Goal: Information Seeking & Learning: Learn about a topic

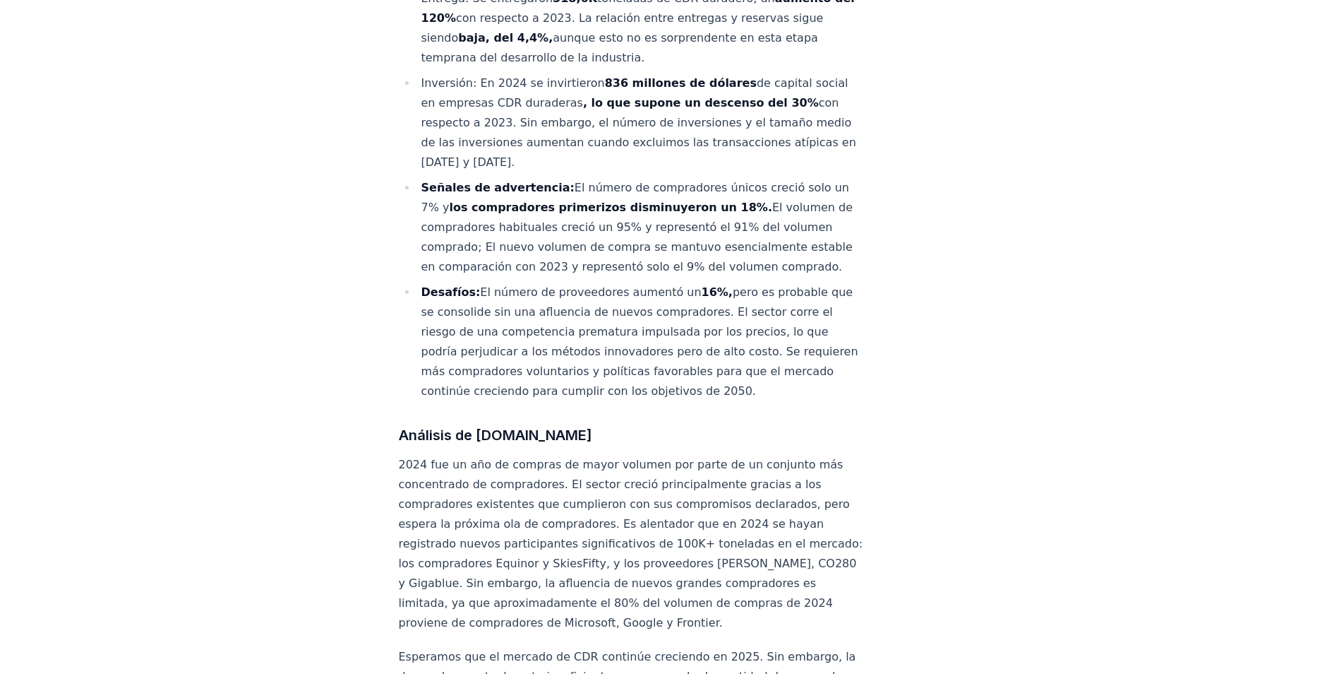
scroll to position [847, 0]
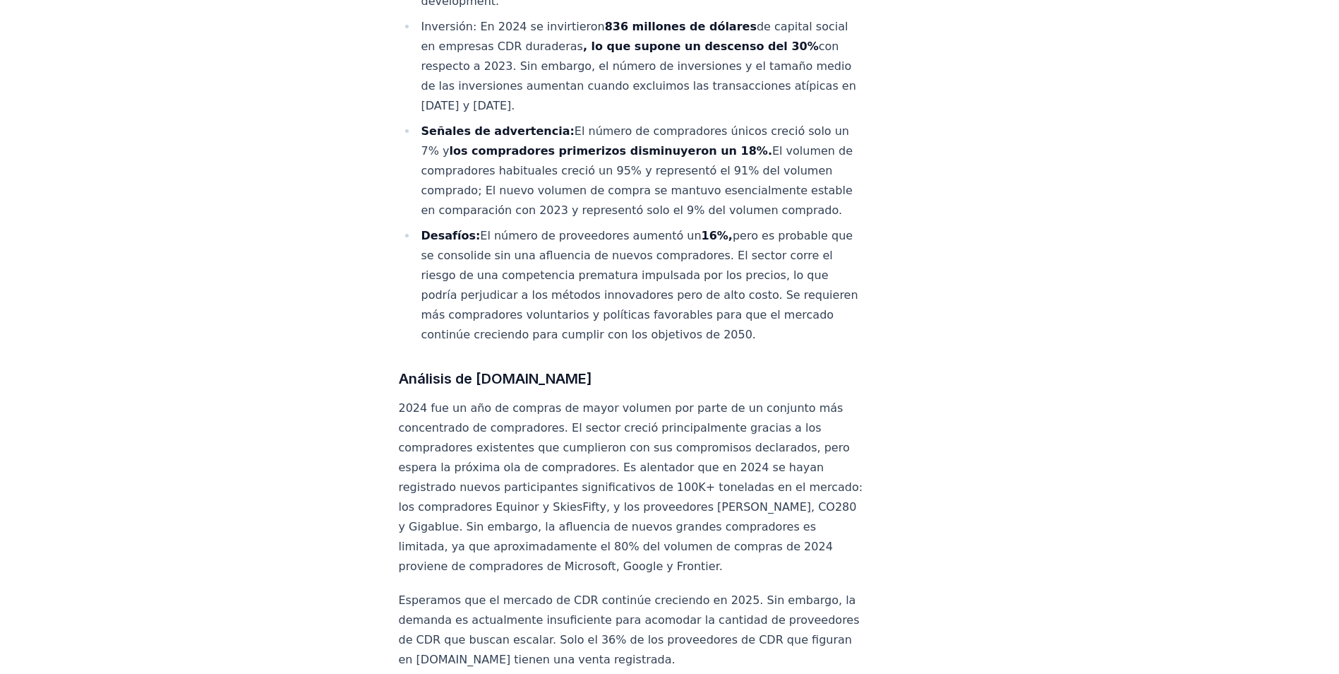
drag, startPoint x: 513, startPoint y: 318, endPoint x: 407, endPoint y: 298, distance: 108.4
drag, startPoint x: 407, startPoint y: 298, endPoint x: 348, endPoint y: 253, distance: 73.6
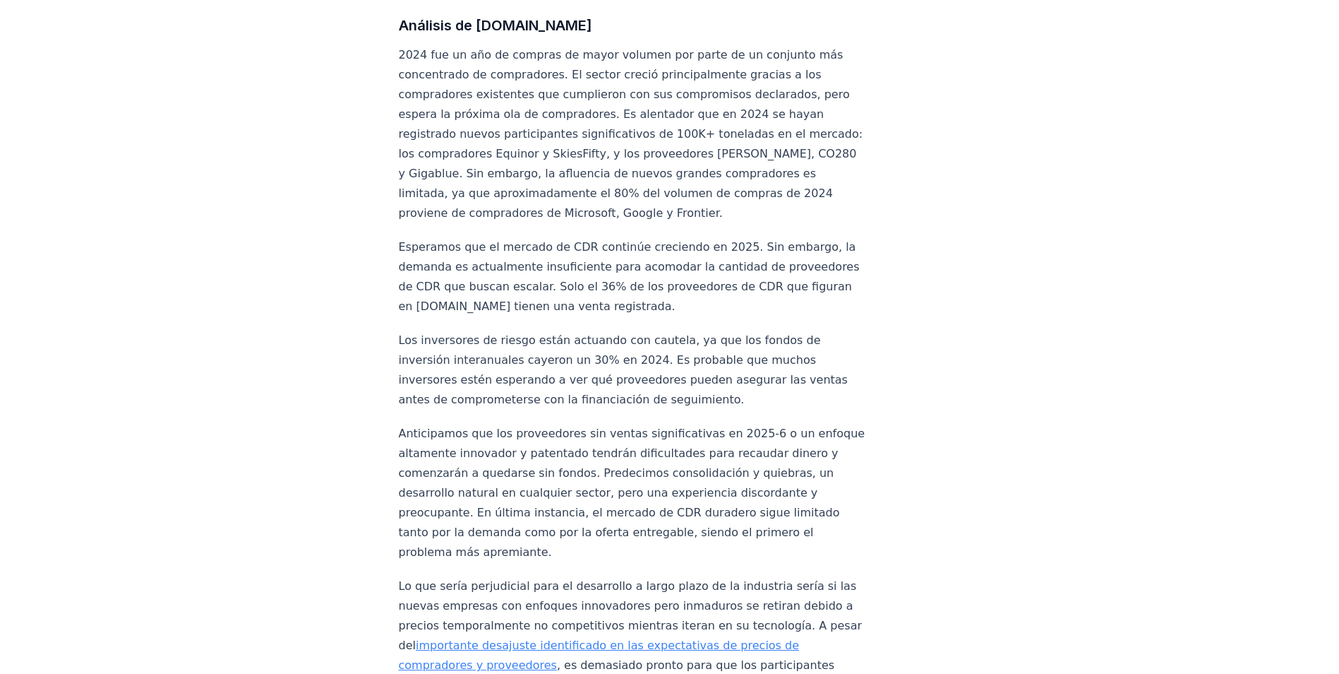
scroll to position [1130, 0]
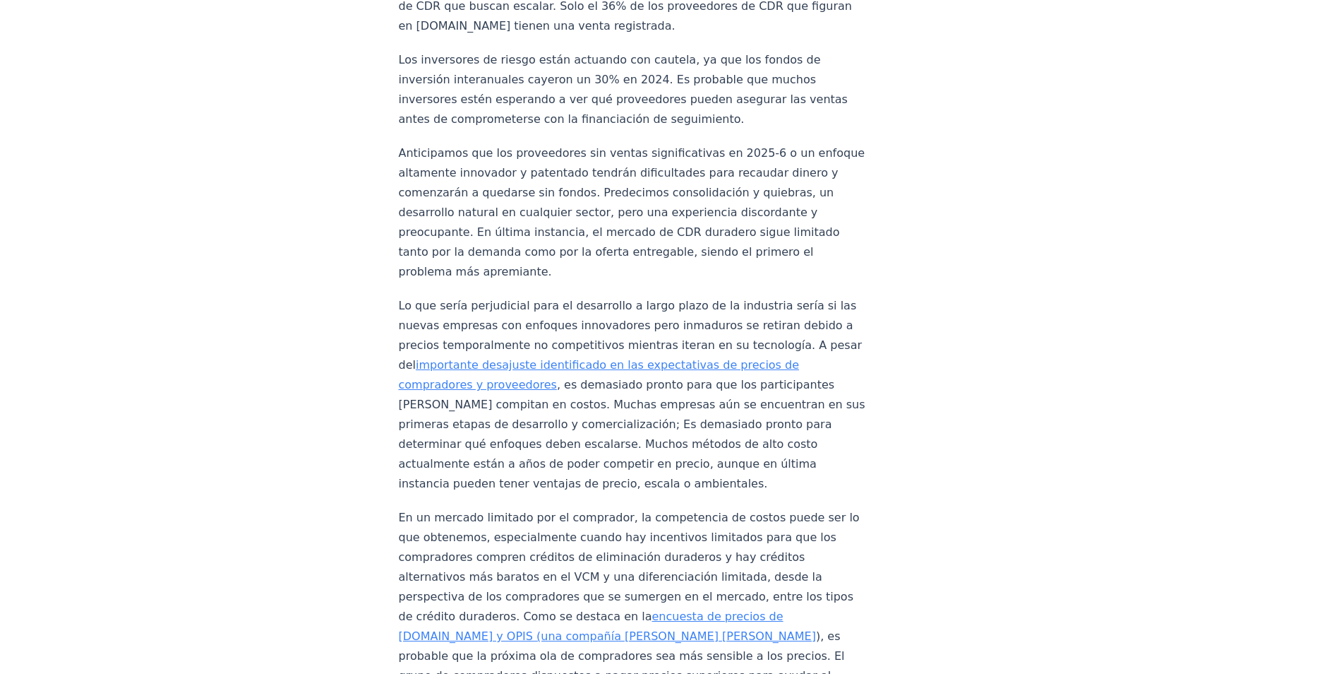
scroll to position [1483, 0]
drag, startPoint x: 397, startPoint y: 104, endPoint x: 412, endPoint y: 116, distance: 20.1
drag, startPoint x: 412, startPoint y: 116, endPoint x: 377, endPoint y: 155, distance: 52.5
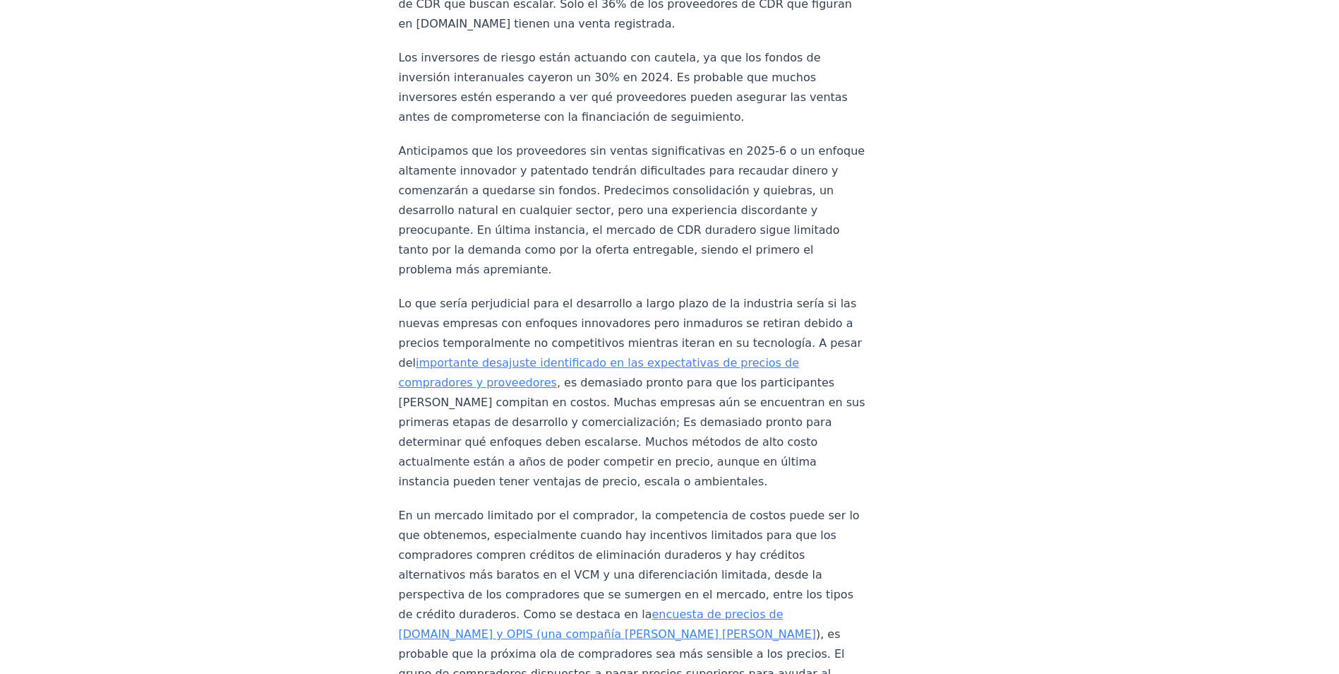
drag, startPoint x: 377, startPoint y: 155, endPoint x: 367, endPoint y: 174, distance: 21.5
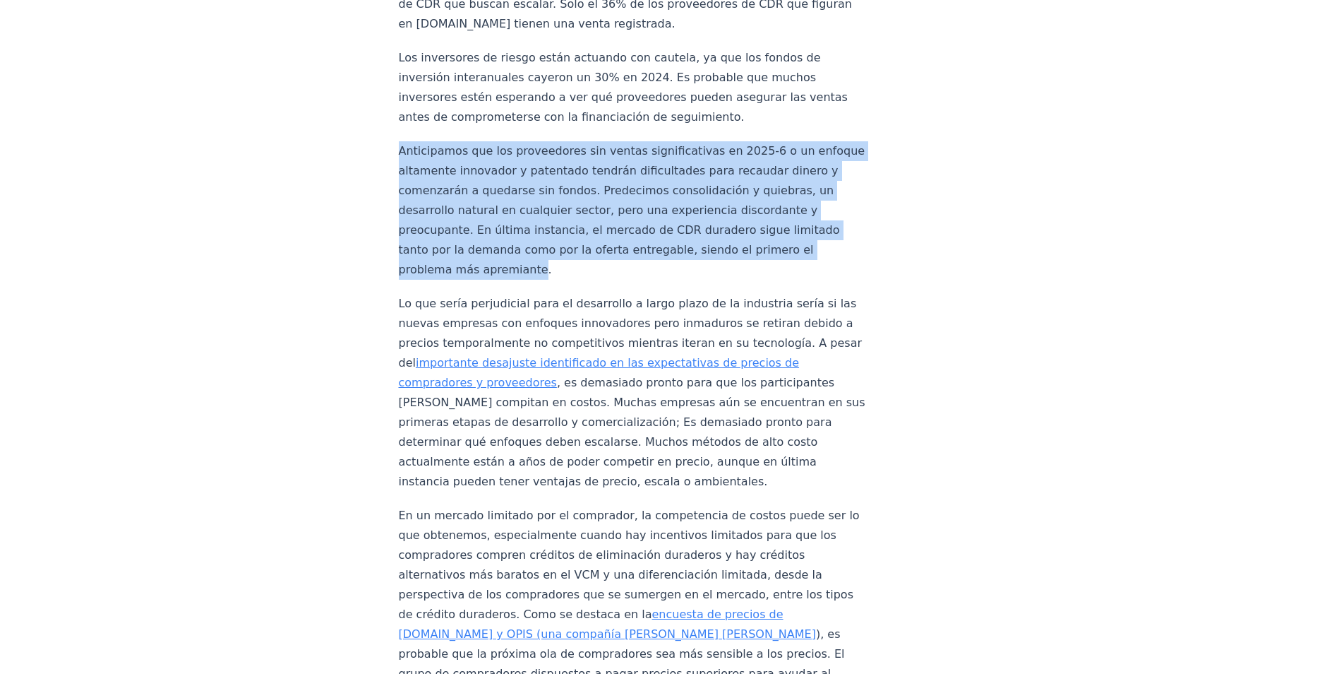
drag, startPoint x: 414, startPoint y: 116, endPoint x: 589, endPoint y: 226, distance: 206.5
click at [589, 226] on p "Anticipamos que los proveedores sin ventas significativas en 2025-6 o un enfoqu…" at bounding box center [632, 210] width 467 height 138
